Goal: Task Accomplishment & Management: Use online tool/utility

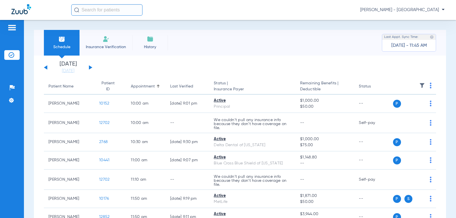
drag, startPoint x: 99, startPoint y: 12, endPoint x: 107, endPoint y: 6, distance: 9.9
click at [99, 12] on input "text" at bounding box center [106, 9] width 71 height 11
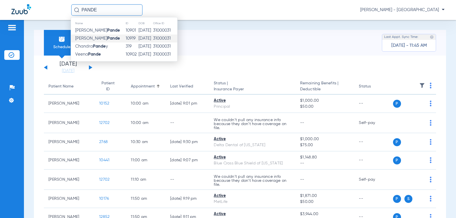
type input "PANDE"
click at [107, 38] on strong "Pande" at bounding box center [113, 38] width 13 height 4
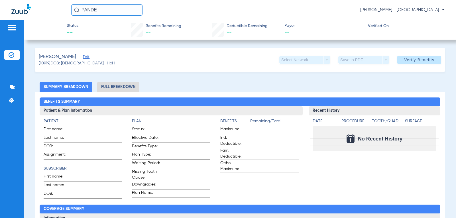
drag, startPoint x: 111, startPoint y: 10, endPoint x: 43, endPoint y: -2, distance: 68.9
click at [43, 0] on html "PANDE [PERSON_NAME] - Premier Dental Center Patients Insurance Verification Set…" at bounding box center [228, 109] width 456 height 218
click at [184, 82] on ul "Summary Breakdown Full Breakdown" at bounding box center [240, 87] width 411 height 10
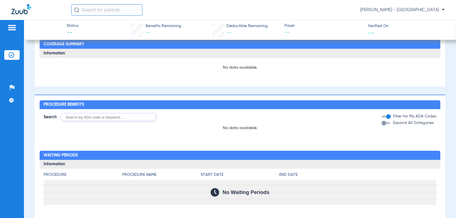
click at [27, 12] on img at bounding box center [21, 9] width 20 height 10
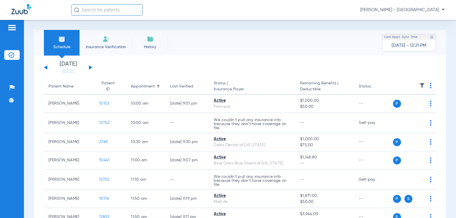
click at [89, 65] on div "[DATE] [DATE] [DATE] [DATE] [DATE] [DATE] [DATE] [DATE] [DATE] [DATE] [DATE] [D…" at bounding box center [68, 67] width 48 height 13
click at [90, 68] on button at bounding box center [90, 67] width 3 height 4
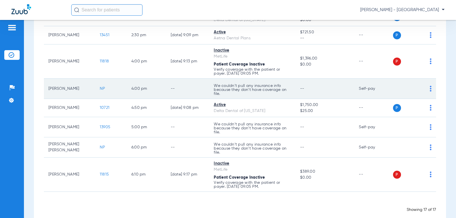
scroll to position [267, 0]
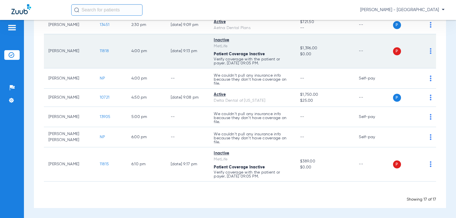
click at [100, 52] on span "11818" at bounding box center [104, 51] width 9 height 4
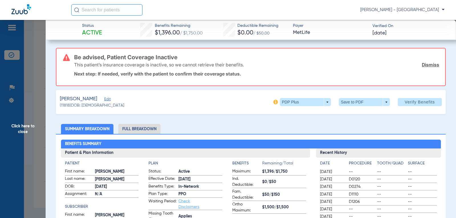
click at [22, 126] on span "Click here to close" at bounding box center [23, 129] width 46 height 218
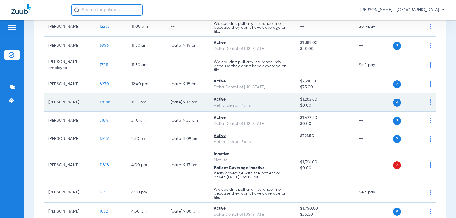
scroll to position [125, 0]
